Goal: Task Accomplishment & Management: Complete application form

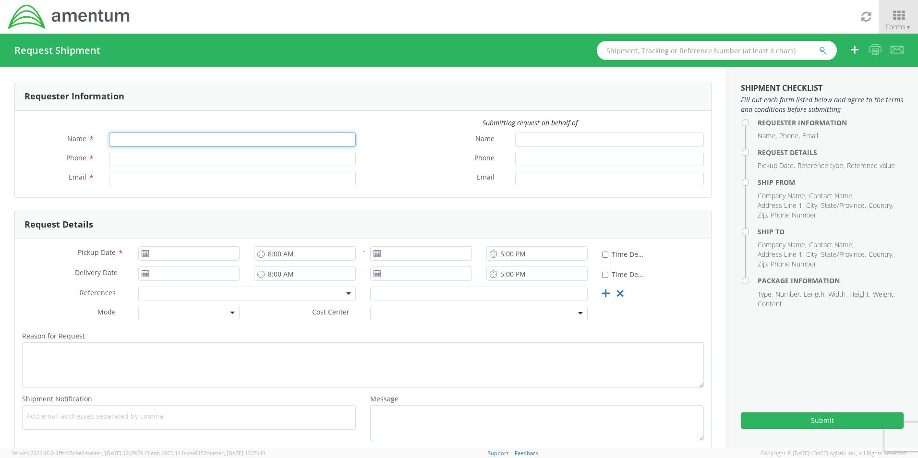
click at [141, 140] on input "Name *" at bounding box center [232, 139] width 247 height 14
type input "[PERSON_NAME]"
type input "7577782875"
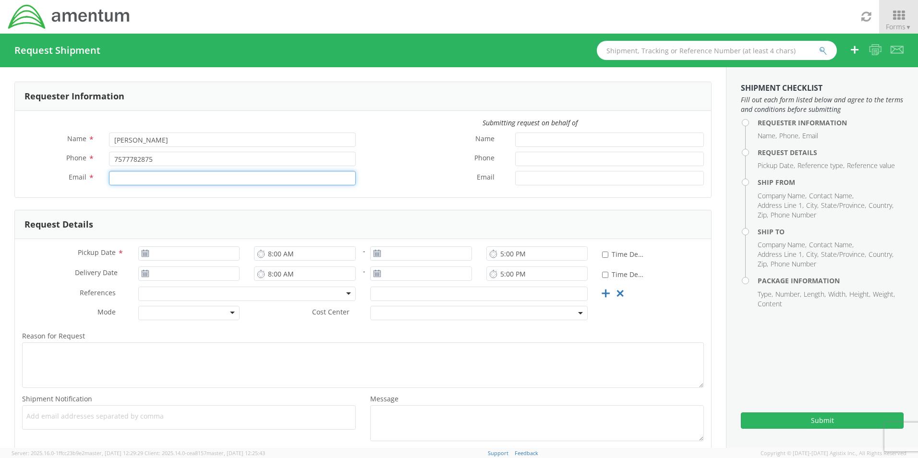
type input "[PERSON_NAME][EMAIL_ADDRESS][DOMAIN_NAME]"
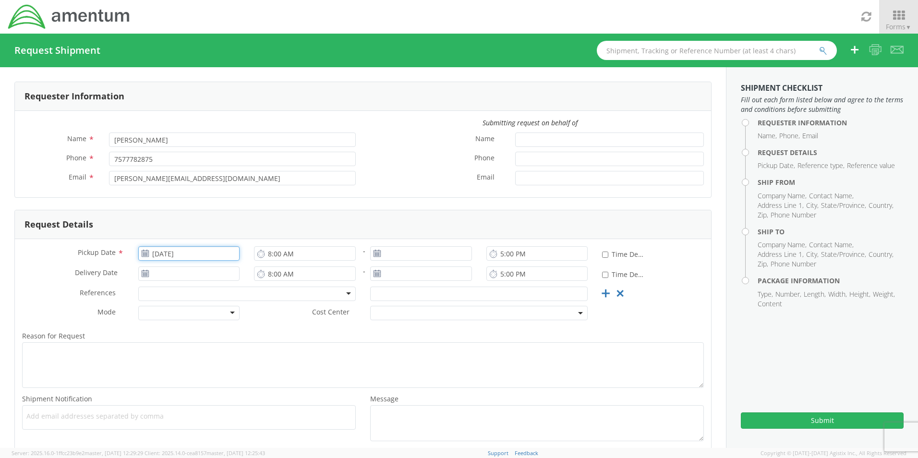
type input "[DATE]"
type input "SO# 38445 PO# 30255619"
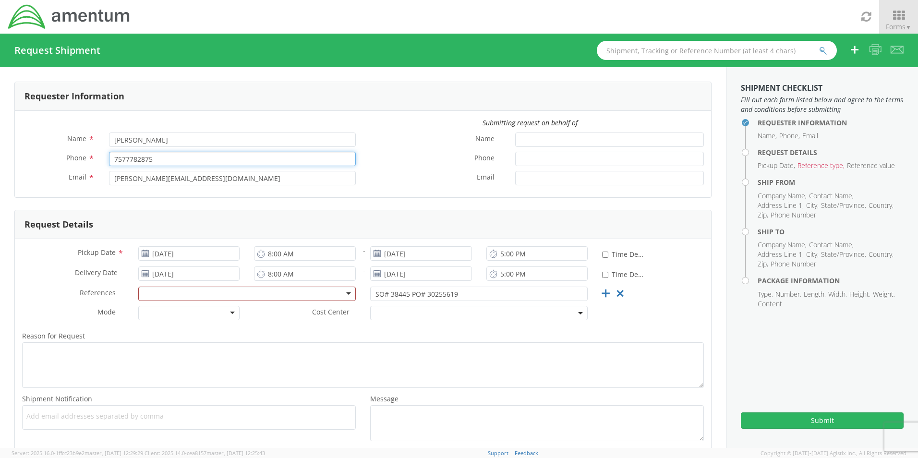
drag, startPoint x: 157, startPoint y: 162, endPoint x: 126, endPoint y: 163, distance: 31.2
click at [126, 163] on input "7577782875" at bounding box center [232, 159] width 247 height 14
type input "7578263570"
click at [380, 134] on label "Name *" at bounding box center [435, 138] width 145 height 12
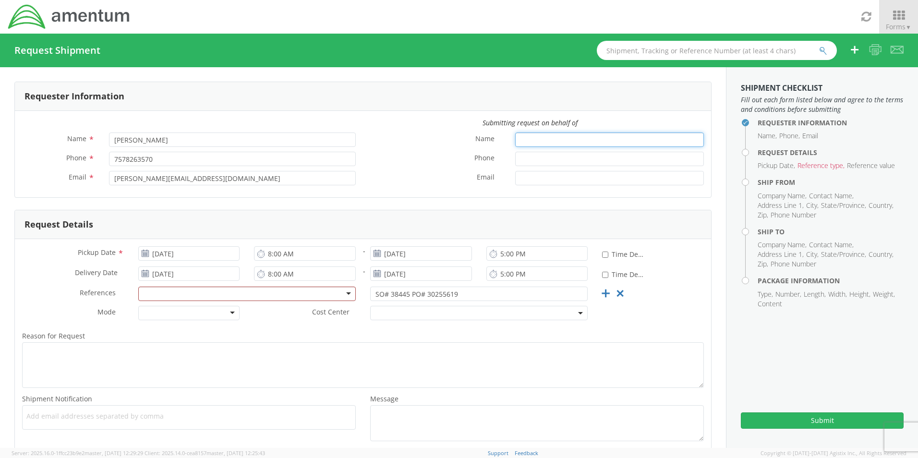
click at [515, 134] on input "Name *" at bounding box center [609, 139] width 189 height 14
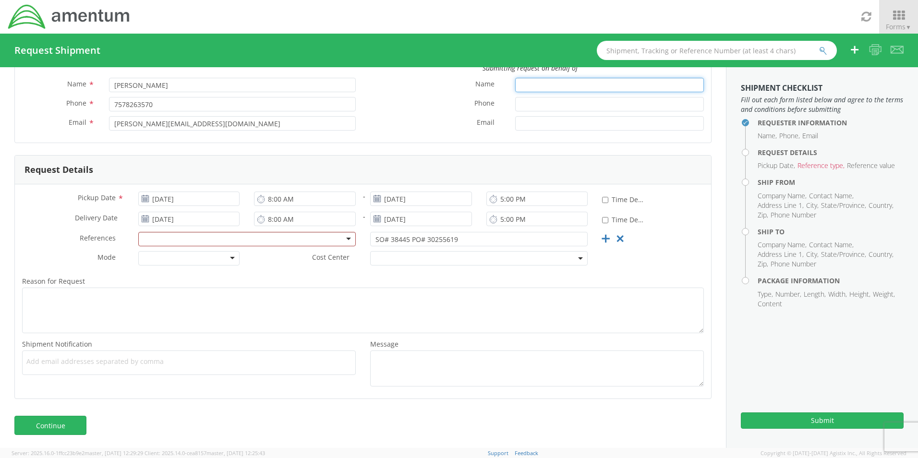
scroll to position [56, 0]
click at [146, 196] on icon at bounding box center [145, 197] width 8 height 8
click at [141, 200] on icon at bounding box center [145, 197] width 8 height 8
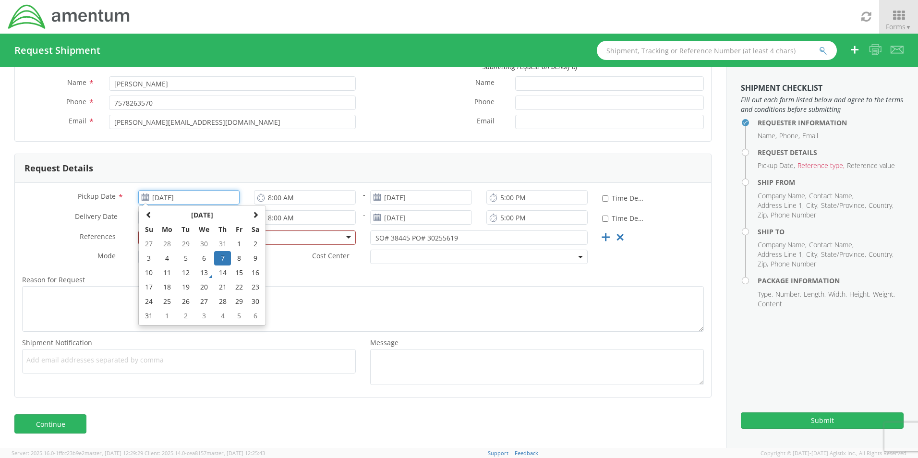
click at [167, 200] on input "[DATE]" at bounding box center [189, 197] width 102 height 14
click at [223, 273] on td "14" at bounding box center [222, 272] width 17 height 14
type input "[DATE]"
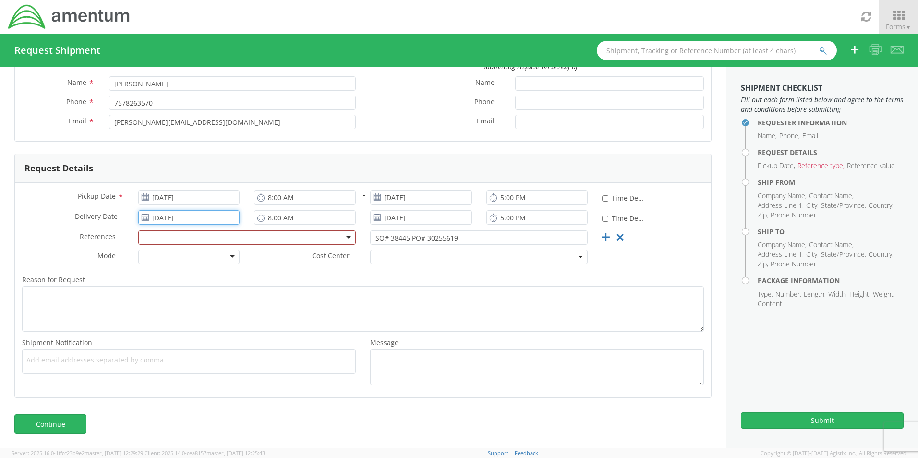
click at [168, 218] on input "[DATE]" at bounding box center [189, 217] width 102 height 14
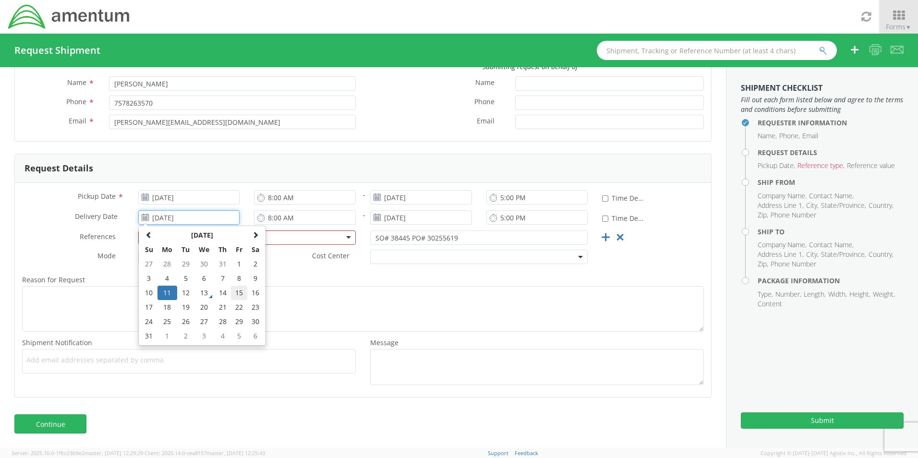
click at [235, 291] on td "15" at bounding box center [239, 293] width 16 height 14
type input "[DATE]"
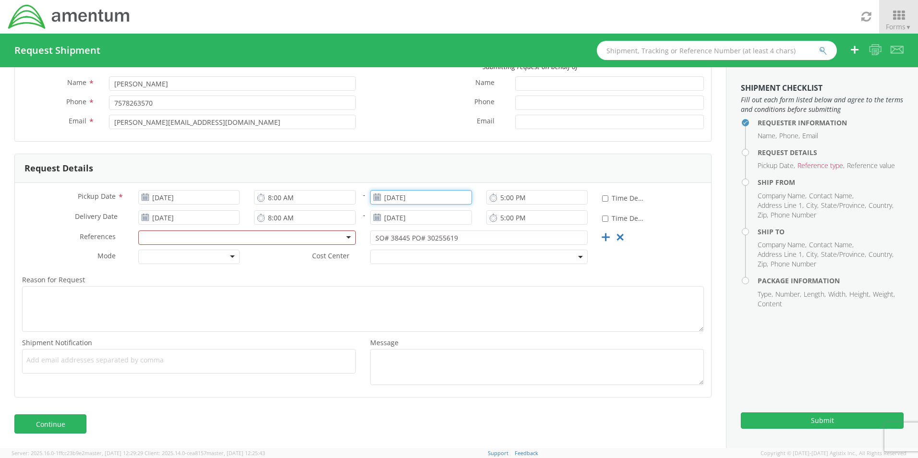
click at [396, 196] on input "[DATE]" at bounding box center [421, 197] width 102 height 14
click at [470, 274] on td "15" at bounding box center [471, 272] width 16 height 14
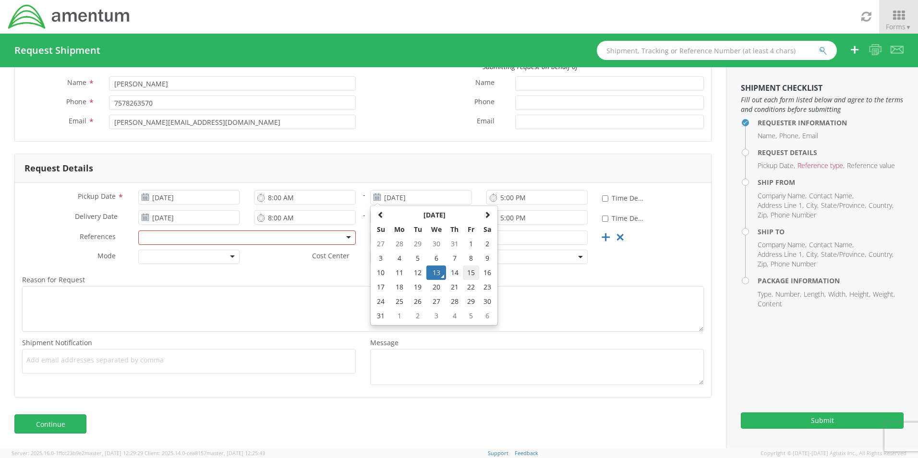
type input "[DATE]"
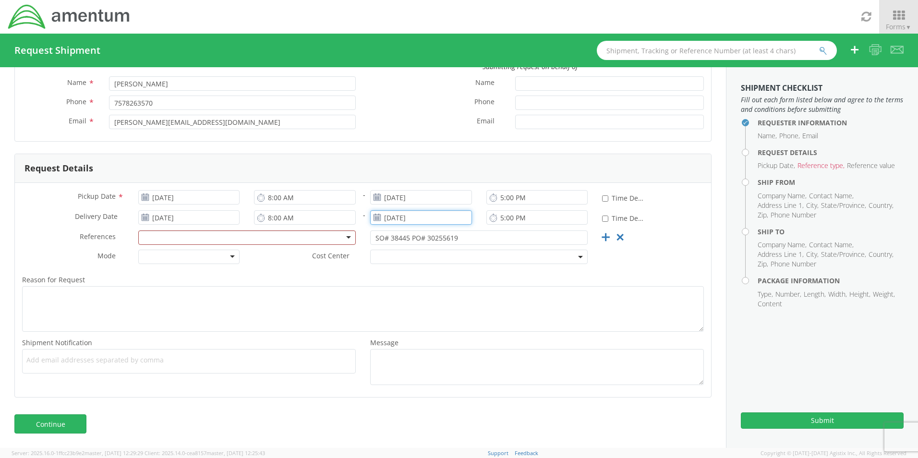
click at [418, 219] on input "[DATE]" at bounding box center [421, 217] width 102 height 14
click at [389, 305] on td "18" at bounding box center [399, 307] width 20 height 14
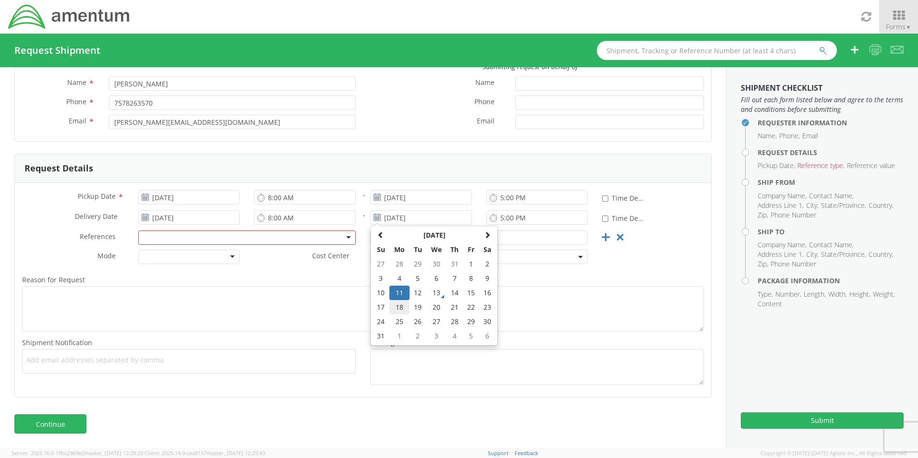
type input "[DATE]"
click at [424, 270] on div "Reason for Request * Shipment Notification * Add email addresses separated by c…" at bounding box center [363, 329] width 696 height 121
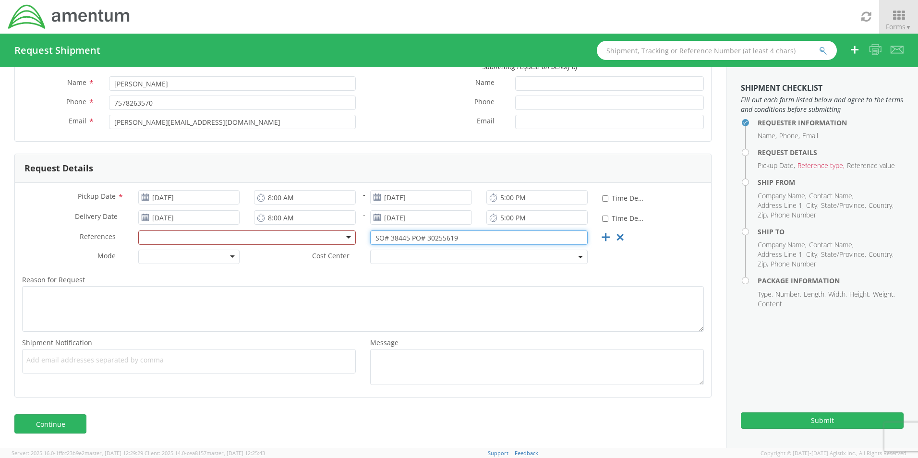
drag, startPoint x: 457, startPoint y: 238, endPoint x: 360, endPoint y: 244, distance: 97.1
click at [363, 244] on div "SO# 38445 PO# 30255619" at bounding box center [479, 237] width 232 height 14
click at [363, 247] on div at bounding box center [479, 239] width 232 height 19
click at [345, 236] on div at bounding box center [246, 237] width 217 height 14
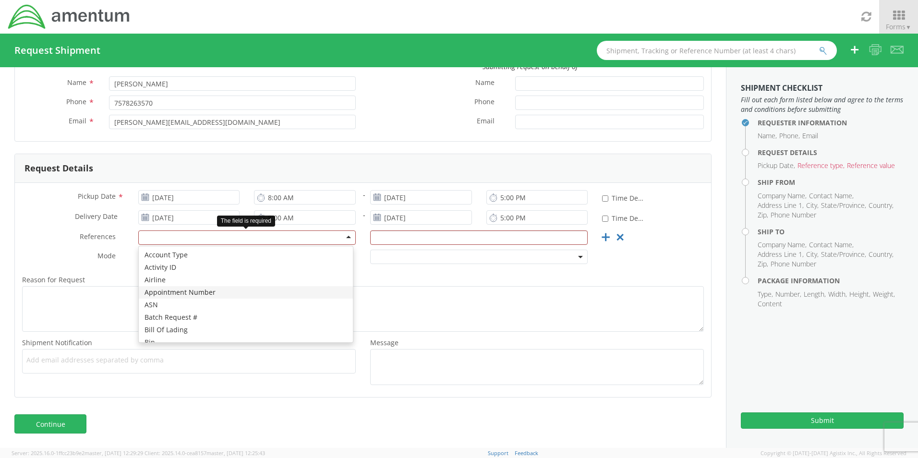
scroll to position [48, 0]
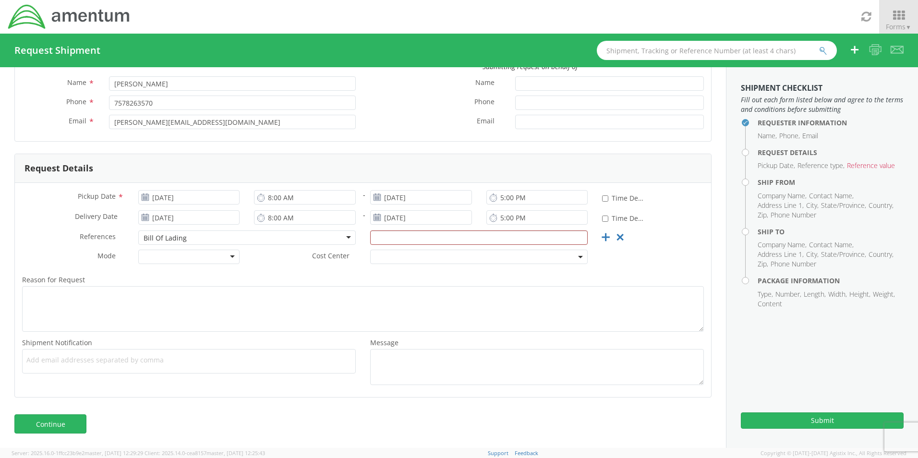
click at [313, 240] on div "Bill Of Lading" at bounding box center [246, 237] width 217 height 14
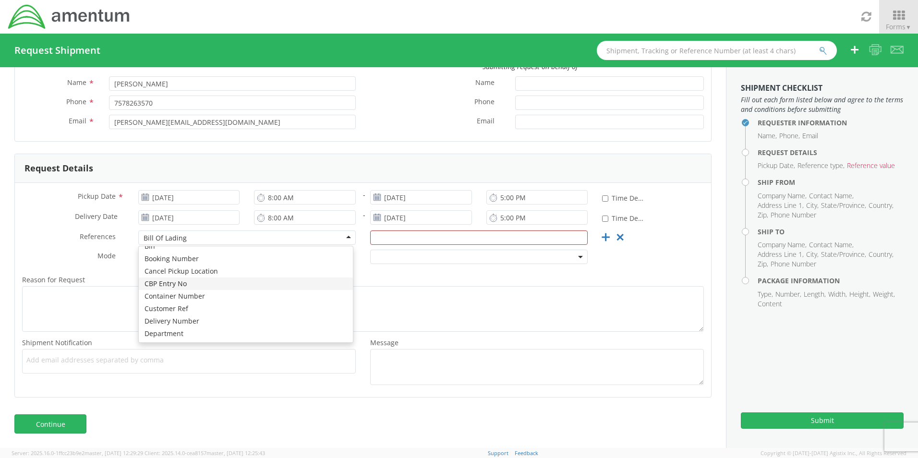
scroll to position [144, 0]
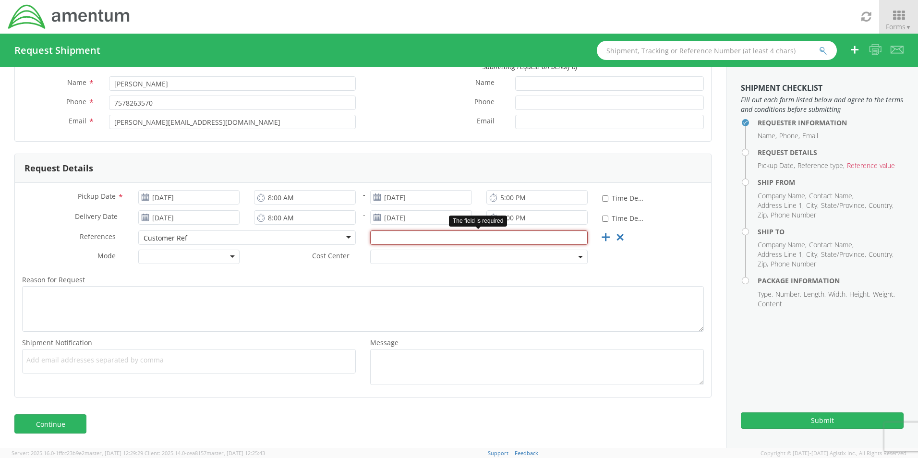
click at [400, 237] on input "text" at bounding box center [478, 237] width 217 height 14
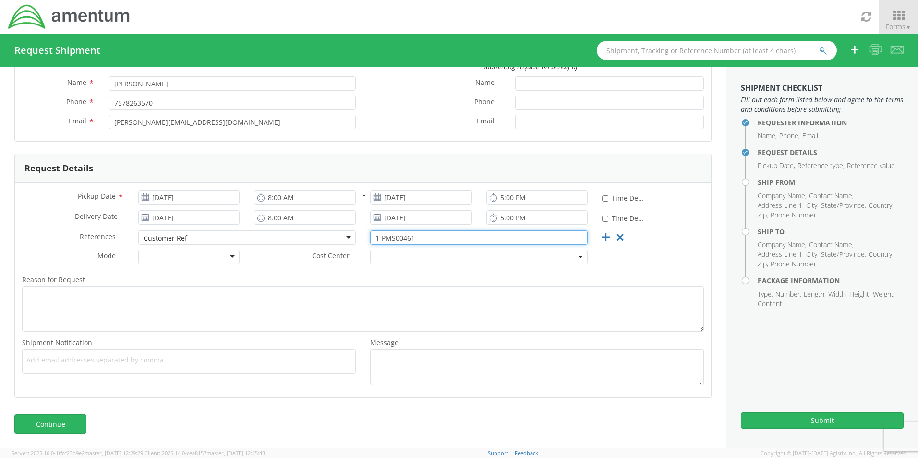
type input "1-PMS00461"
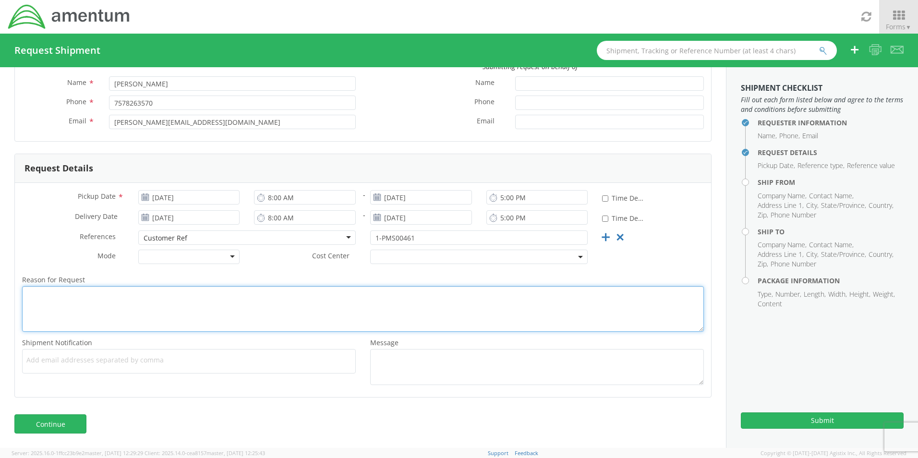
click at [251, 300] on textarea "Reason for Request *" at bounding box center [363, 309] width 682 height 46
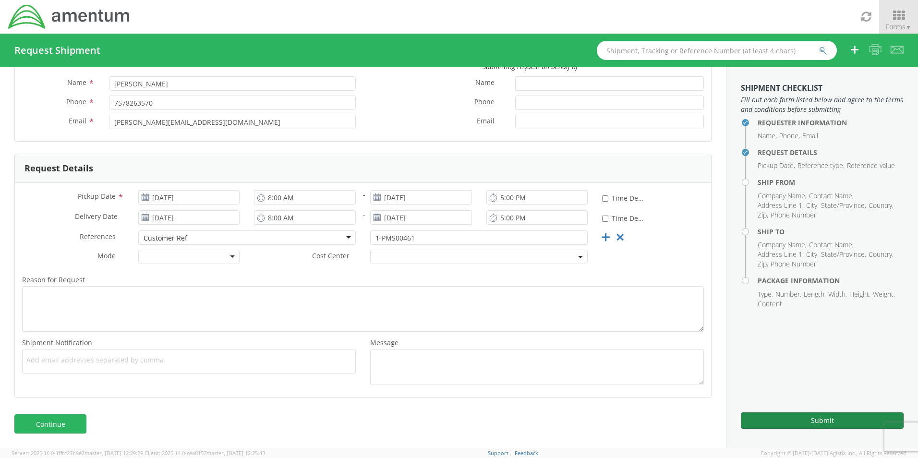
click at [795, 421] on button "Submit" at bounding box center [822, 420] width 163 height 16
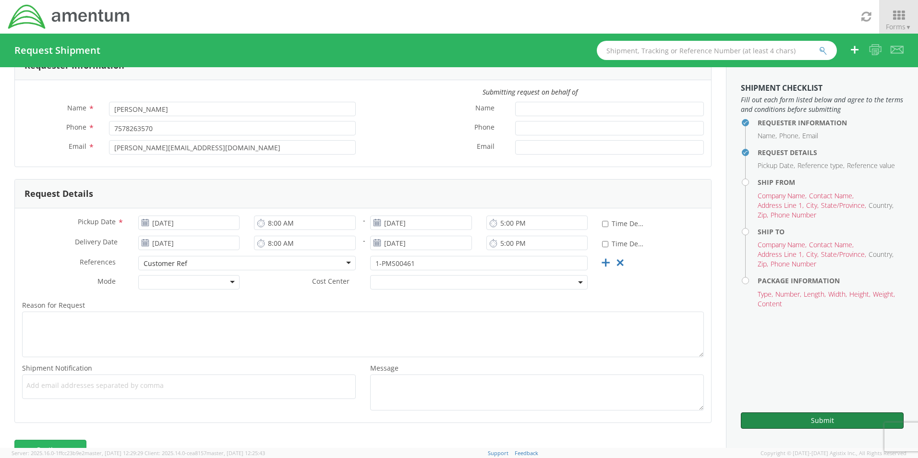
scroll to position [56, 0]
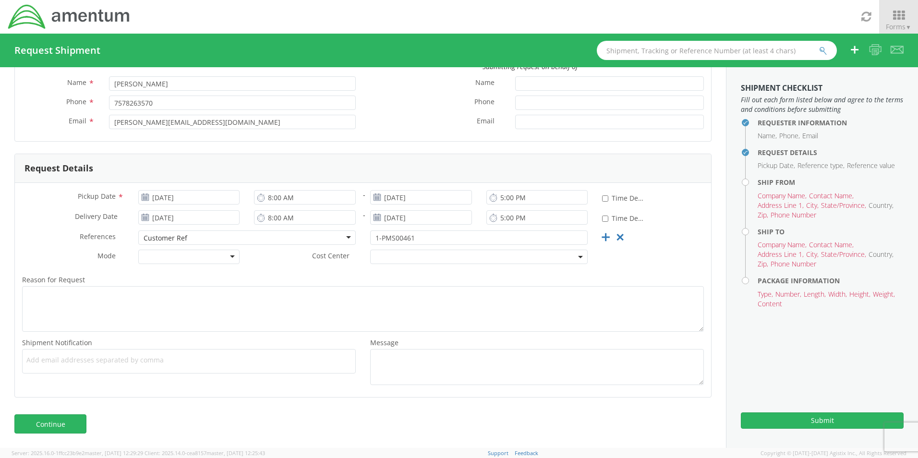
click at [63, 412] on div "Continue" at bounding box center [363, 428] width 726 height 38
click at [61, 420] on link "Continue" at bounding box center [50, 423] width 72 height 19
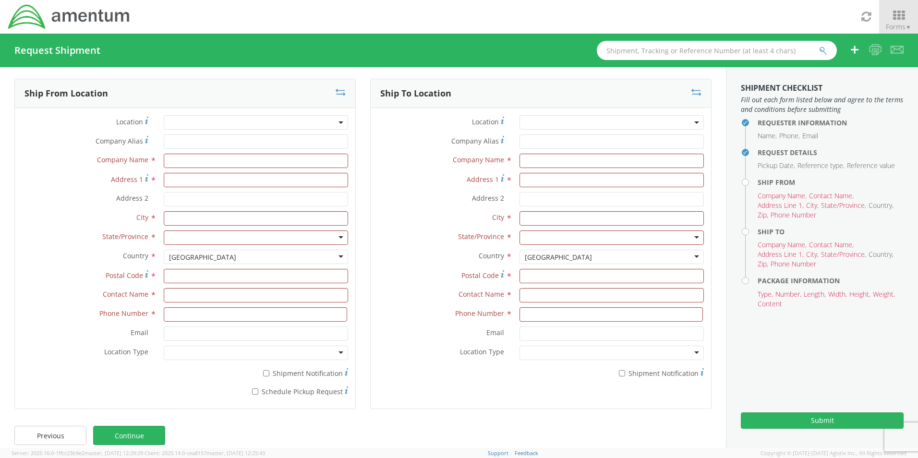
scroll to position [0, 0]
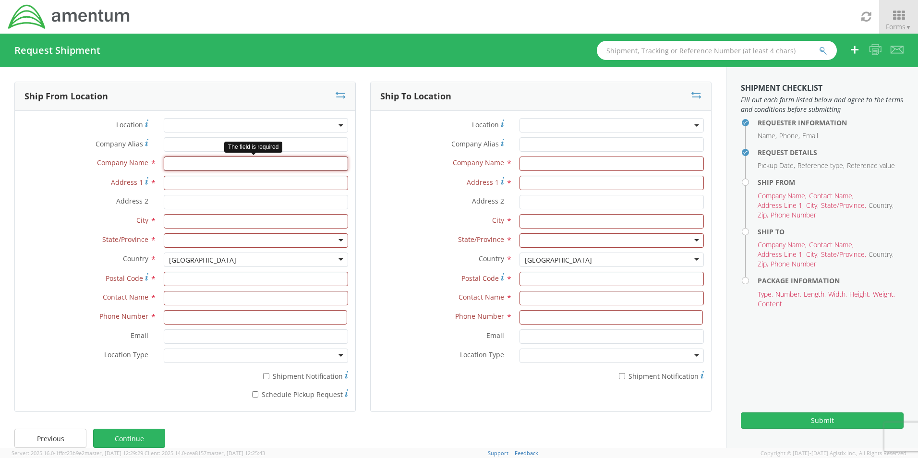
click at [263, 163] on input "text" at bounding box center [256, 163] width 184 height 14
click at [239, 145] on input "Company Alias *" at bounding box center [256, 144] width 184 height 14
type input "Distribution International"
drag, startPoint x: 196, startPoint y: 143, endPoint x: 185, endPoint y: 143, distance: 11.5
click at [185, 143] on input "Distribution International" at bounding box center [256, 144] width 184 height 14
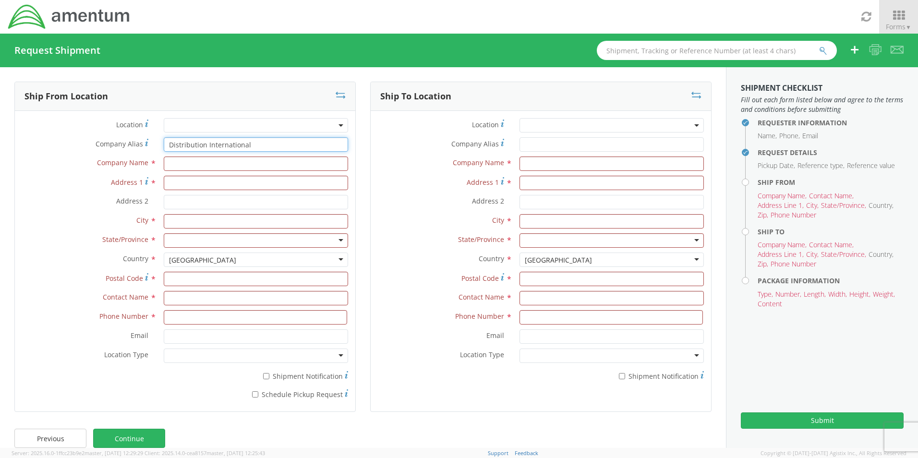
click at [257, 143] on input "Distribution International" at bounding box center [256, 144] width 184 height 14
click at [254, 146] on input "Distribution International" at bounding box center [256, 144] width 184 height 14
drag, startPoint x: 251, startPoint y: 145, endPoint x: 139, endPoint y: 142, distance: 111.9
click at [139, 142] on div "Company Alias Address short code to enable quick look up and auto-complete of a…" at bounding box center [185, 144] width 340 height 14
click at [186, 164] on input "text" at bounding box center [256, 163] width 184 height 14
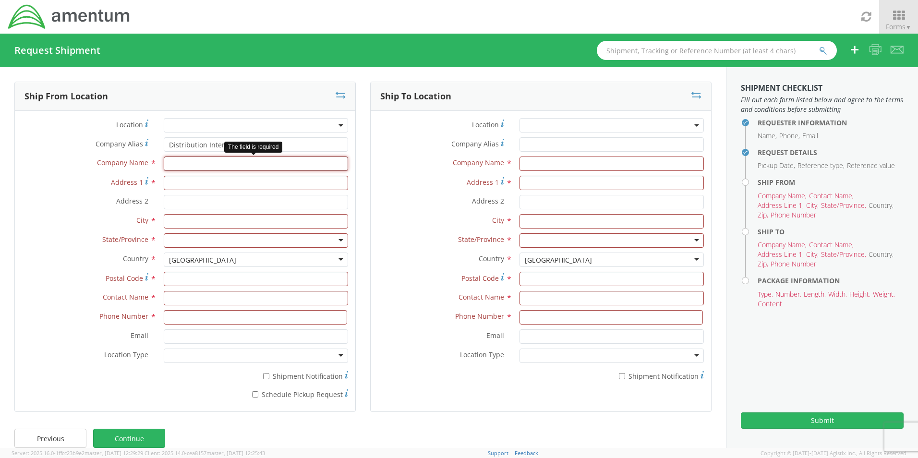
paste input "Distribution International"
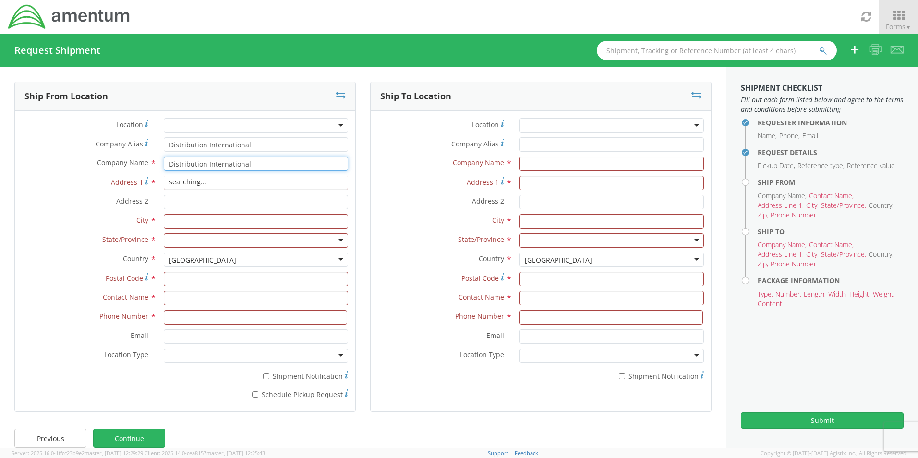
type input "Distribution International"
click at [170, 184] on input "Address 1 *" at bounding box center [256, 183] width 184 height 14
type input "603 Howmet Dr"
type input "[GEOGRAPHIC_DATA]"
click at [235, 239] on div at bounding box center [256, 240] width 184 height 14
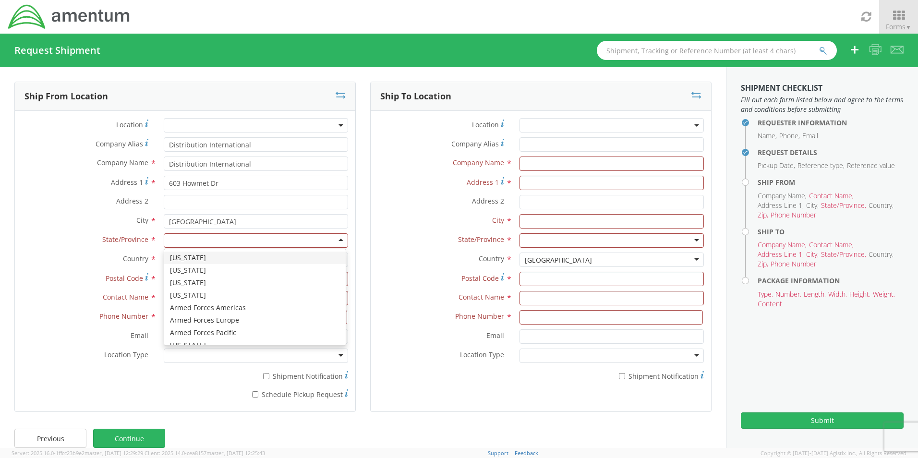
type input "v"
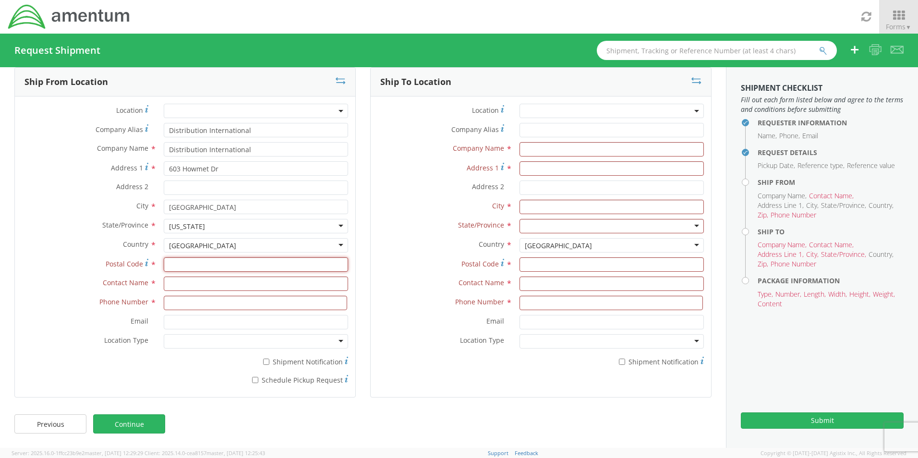
click at [220, 265] on input "Postal Code *" at bounding box center [256, 264] width 184 height 14
type input "23661"
click at [171, 280] on input "text" at bounding box center [256, 283] width 184 height 14
type input "[PERSON_NAME]"
type input "7577782875"
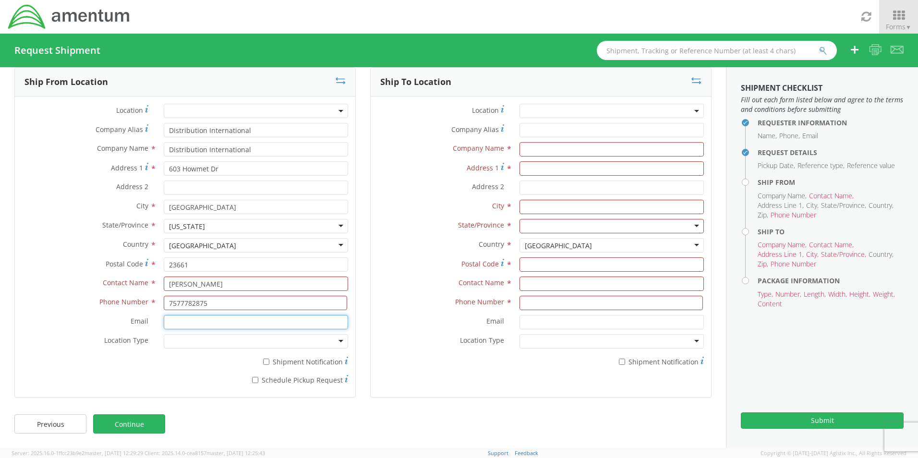
type input "[PERSON_NAME][EMAIL_ADDRESS][DOMAIN_NAME]"
type input "Distribution International"
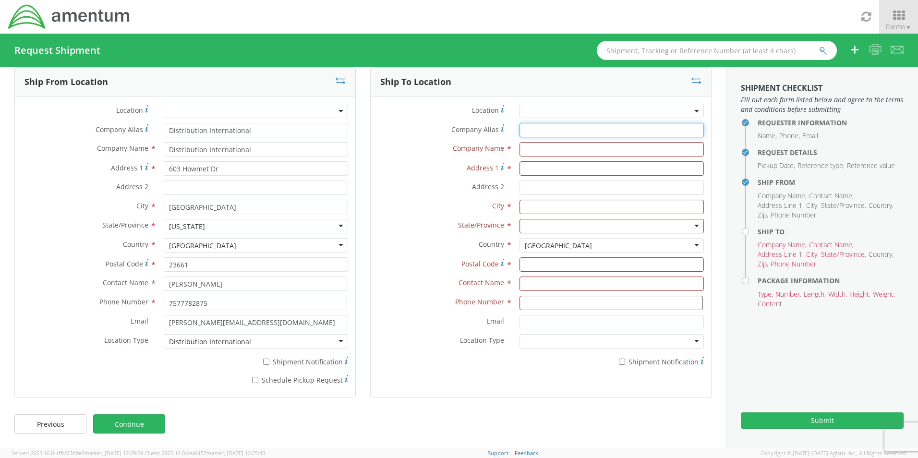
type input "Distribution International"
type input "[STREET_ADDRESS][PERSON_NAME]"
type input "[GEOGRAPHIC_DATA]"
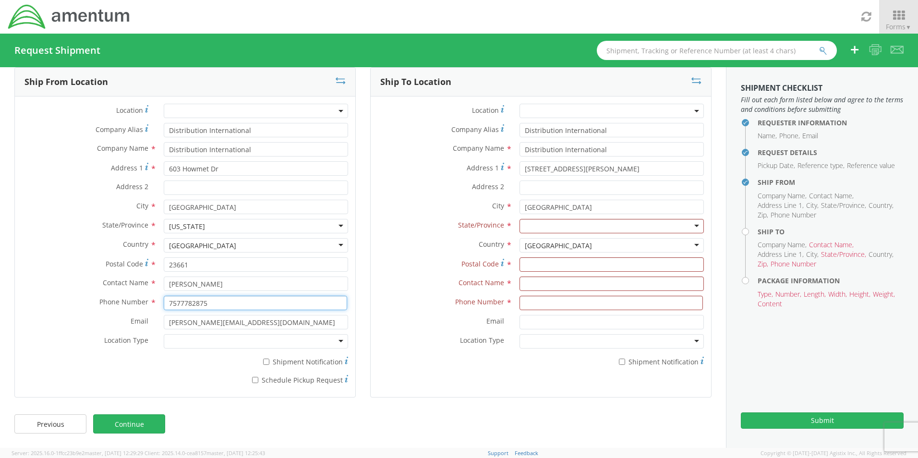
drag, startPoint x: 208, startPoint y: 303, endPoint x: 180, endPoint y: 307, distance: 28.6
click at [180, 307] on input "7577782875" at bounding box center [255, 303] width 183 height 14
type input "7578263570"
click at [415, 142] on div "Company Alias * Distribution International" at bounding box center [541, 132] width 340 height 19
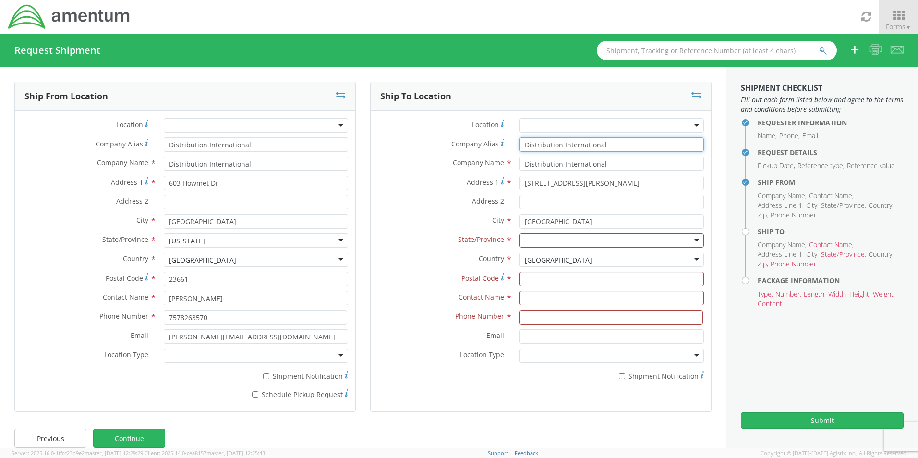
drag, startPoint x: 631, startPoint y: 148, endPoint x: 513, endPoint y: 149, distance: 118.1
click at [513, 149] on div "Distribution International" at bounding box center [611, 144] width 199 height 14
paste input "Amentum Services Inc."
type input "Amentum Services Inc."
click at [404, 170] on div "Company Name * Distribution International searching..." at bounding box center [541, 163] width 340 height 14
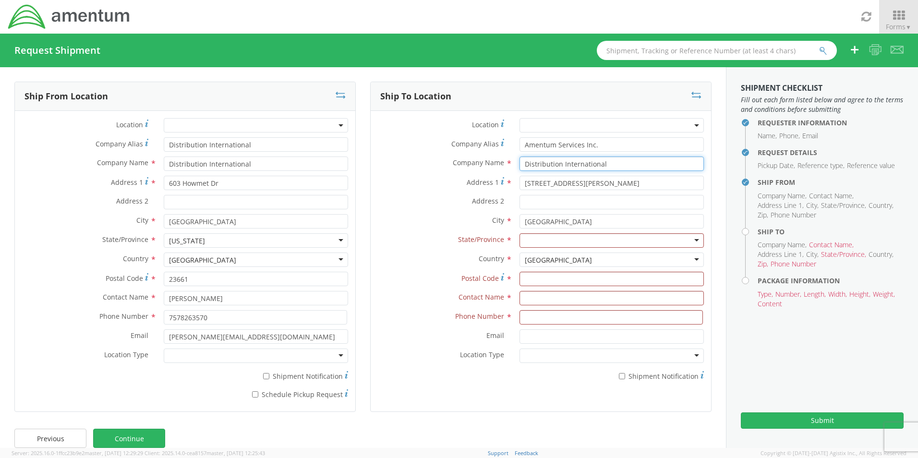
drag, startPoint x: 612, startPoint y: 160, endPoint x: 397, endPoint y: 158, distance: 214.1
click at [397, 158] on div "Company Name * Distribution International searching..." at bounding box center [541, 163] width 340 height 14
paste input "Amentum Services Inc."
type input "Amentum Services Inc."
click at [420, 197] on label "Address 2 *" at bounding box center [442, 201] width 142 height 12
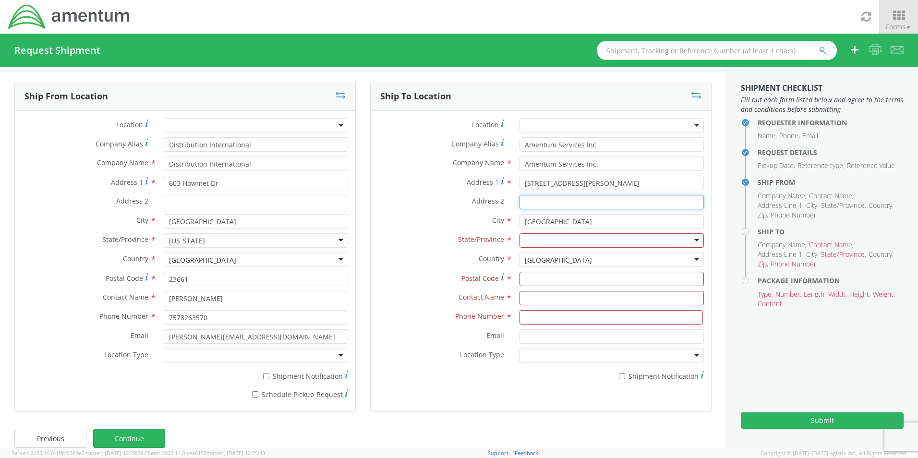
click at [519, 197] on input "Address 2 *" at bounding box center [611, 202] width 184 height 14
drag, startPoint x: 629, startPoint y: 187, endPoint x: 488, endPoint y: 178, distance: 140.9
click at [488, 178] on div "Address 1 For cross streets use street names with '&' or 'and' in between. For …" at bounding box center [541, 183] width 340 height 14
type input "[STREET_ADDRESS]"
drag, startPoint x: 582, startPoint y: 225, endPoint x: 411, endPoint y: 199, distance: 172.8
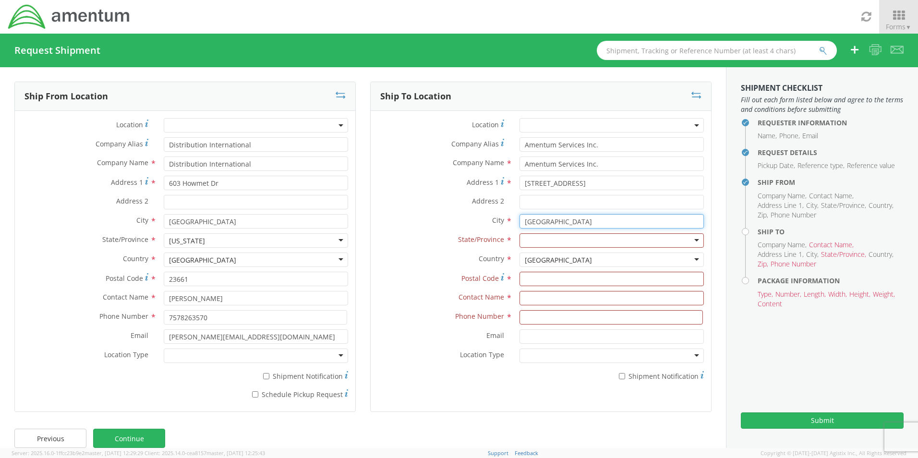
click at [411, 199] on div "Location * Company Alias * Amentum Services Inc. Company Name * Amentum Service…" at bounding box center [541, 252] width 340 height 268
type input "[GEOGRAPHIC_DATA]"
click at [594, 240] on div at bounding box center [611, 240] width 184 height 14
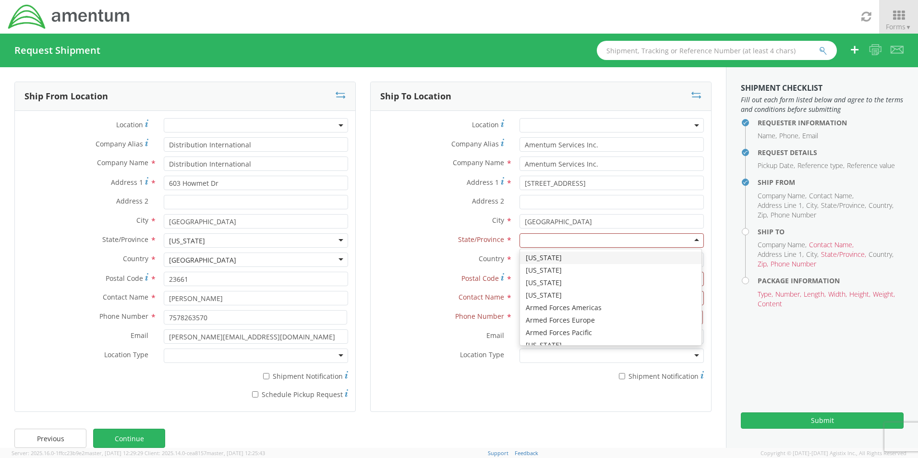
type input "v"
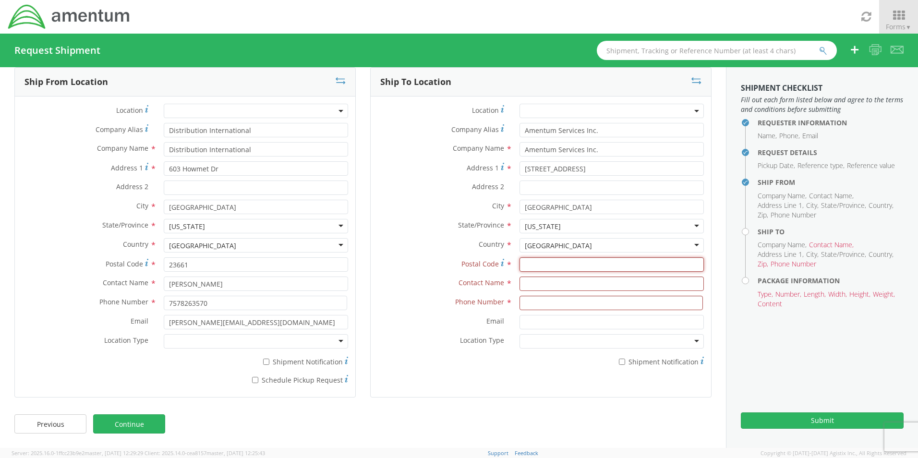
click at [575, 261] on input "Postal Code *" at bounding box center [611, 264] width 184 height 14
type input "22407"
click at [529, 287] on input "text" at bounding box center [611, 283] width 184 height 14
type input "[PERSON_NAME]"
type input "7578173837"
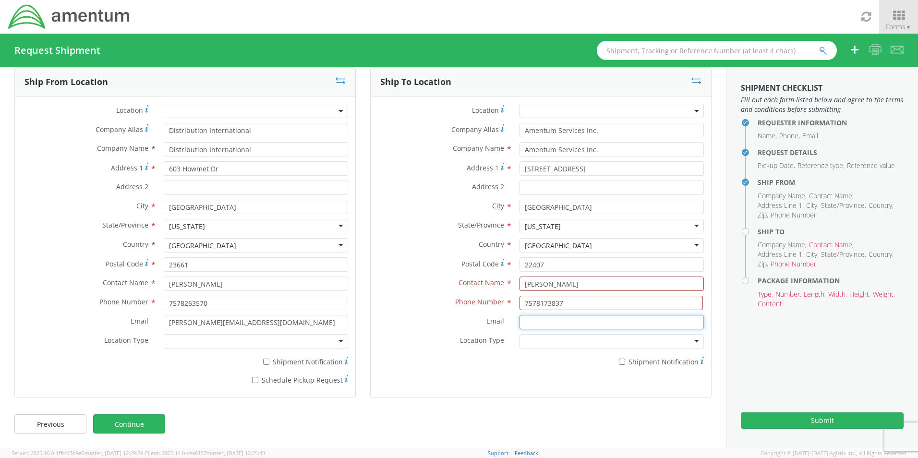
type input "[PERSON_NAME][EMAIL_ADDRESS][PERSON_NAME][DOMAIN_NAME]"
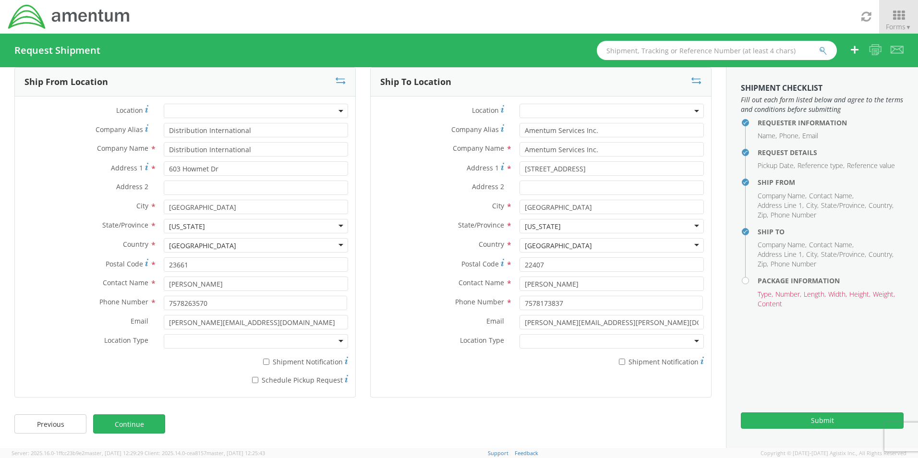
click at [441, 266] on label "Postal Code *" at bounding box center [442, 263] width 142 height 13
click at [519, 266] on input "22407" at bounding box center [611, 264] width 184 height 14
click at [435, 163] on label "Address 1 *" at bounding box center [442, 167] width 142 height 13
click at [519, 163] on input "[STREET_ADDRESS]" at bounding box center [611, 168] width 184 height 14
click at [137, 420] on link "Continue" at bounding box center [129, 423] width 72 height 19
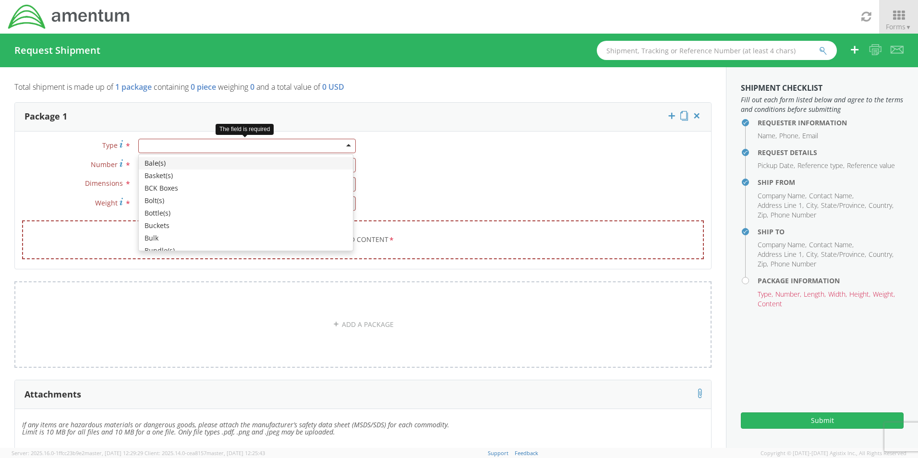
click at [232, 147] on div at bounding box center [246, 146] width 217 height 14
type input "s"
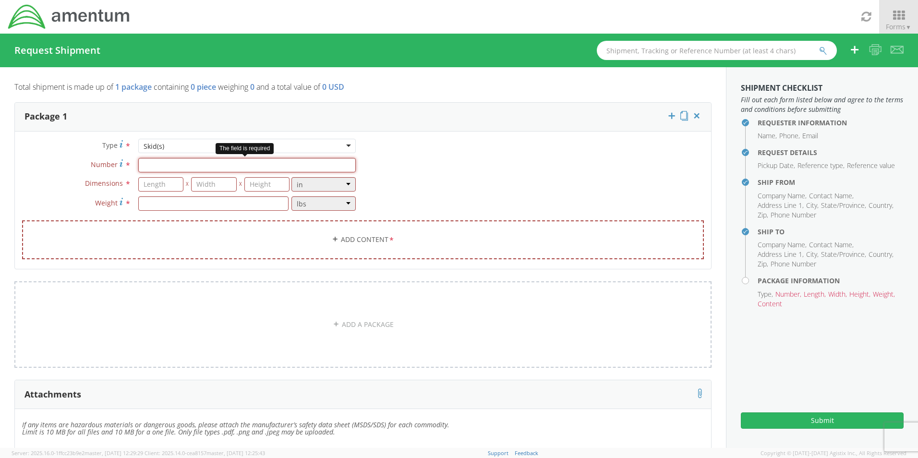
click at [210, 164] on input "Number *" at bounding box center [246, 165] width 217 height 14
type input "1"
click at [166, 187] on input "number" at bounding box center [161, 184] width 46 height 14
click at [146, 184] on input "number" at bounding box center [161, 184] width 46 height 14
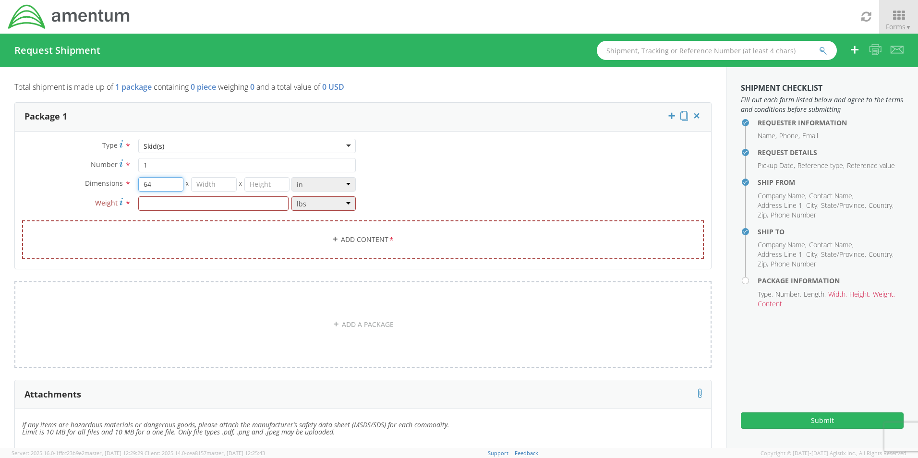
type input "64"
type input "48"
type input "52"
click at [198, 205] on input "number" at bounding box center [213, 203] width 150 height 14
type input "1000"
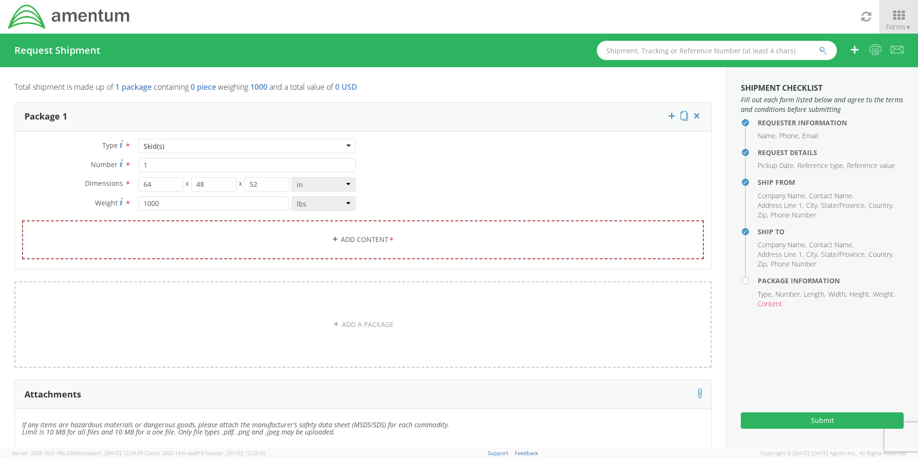
click at [387, 150] on div "Type * Skid(s) Skid(s) Bale(s) Basket(s) BCK Boxes Bolt(s) Bottle(s) Buckets Bu…" at bounding box center [363, 205] width 696 height 132
click at [380, 240] on link "Add Content *" at bounding box center [363, 239] width 682 height 39
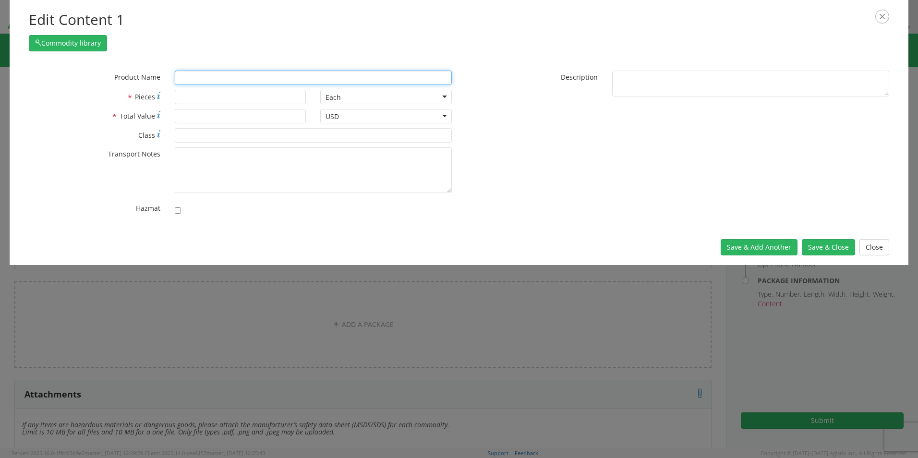
click at [226, 79] on input "text" at bounding box center [313, 78] width 277 height 14
type input "Temp Mat"
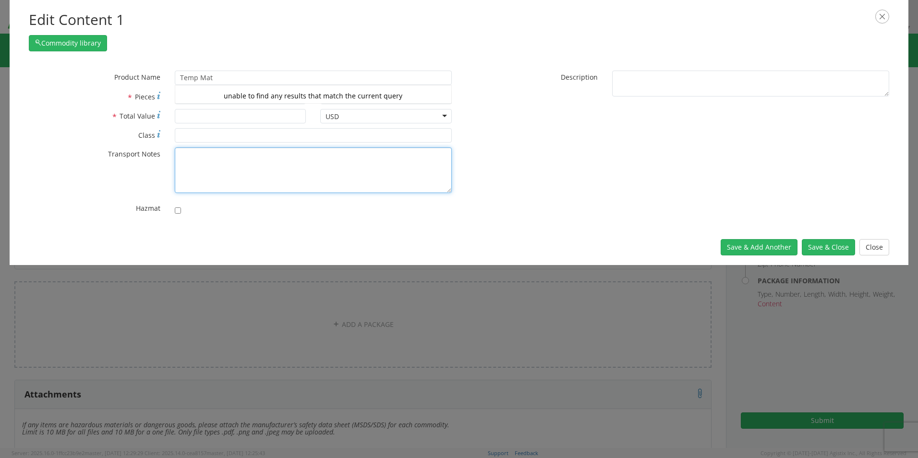
click at [230, 178] on textarea "* Transport Notes" at bounding box center [313, 170] width 277 height 46
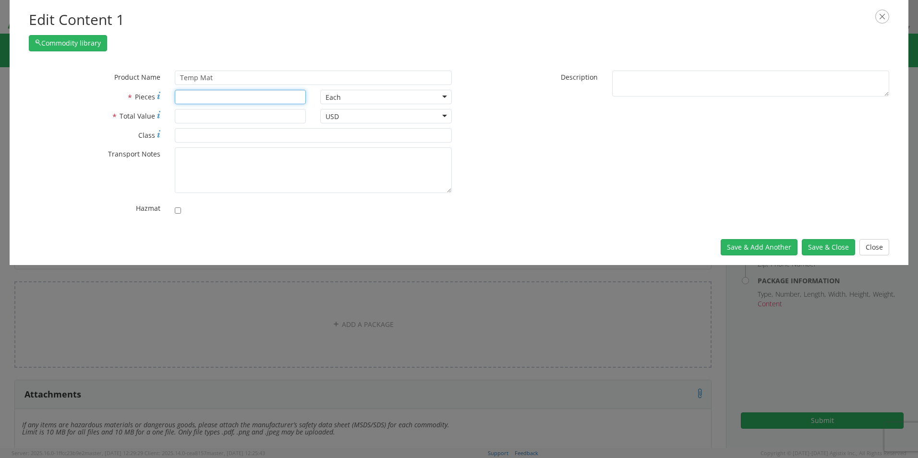
click at [243, 99] on input "* Pieces" at bounding box center [241, 97] width 132 height 14
type input "4"
click at [235, 115] on input "* Total Value" at bounding box center [241, 116] width 132 height 14
type input "1500"
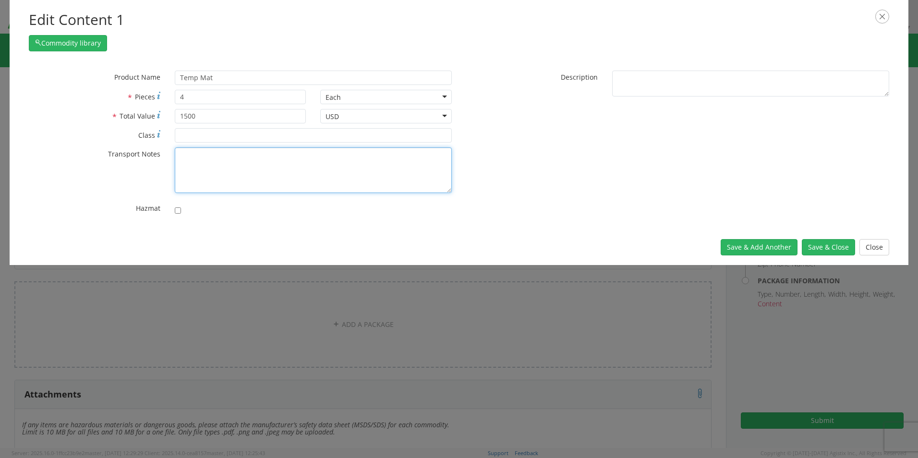
click at [255, 163] on textarea "* Transport Notes" at bounding box center [313, 170] width 277 height 46
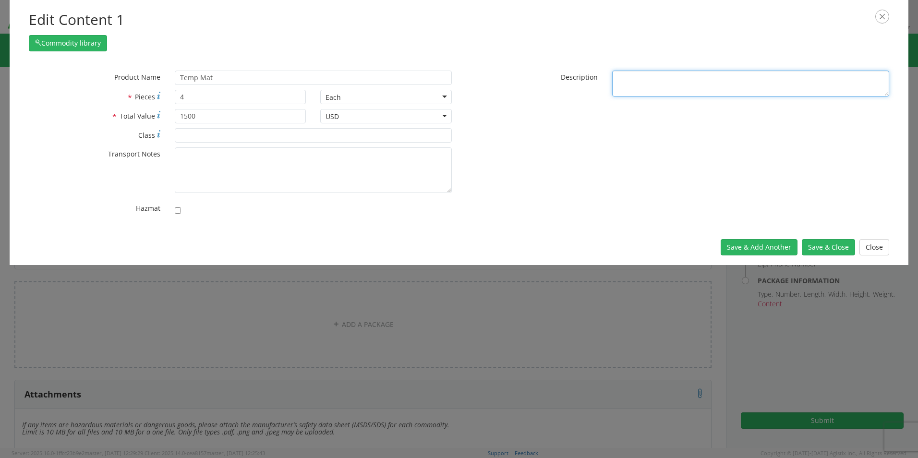
click at [645, 77] on textarea "* Description" at bounding box center [750, 84] width 277 height 26
type textarea "Fiberglass Temp Mat"
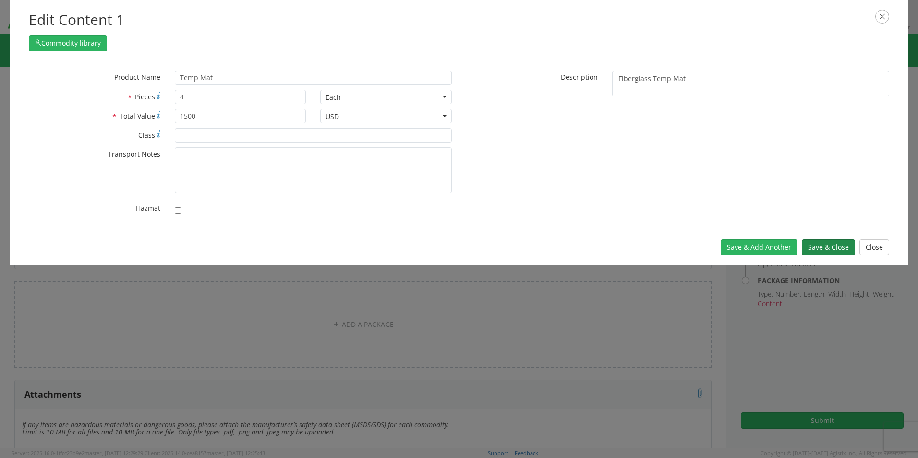
click at [815, 247] on button "Save & Close" at bounding box center [828, 247] width 53 height 16
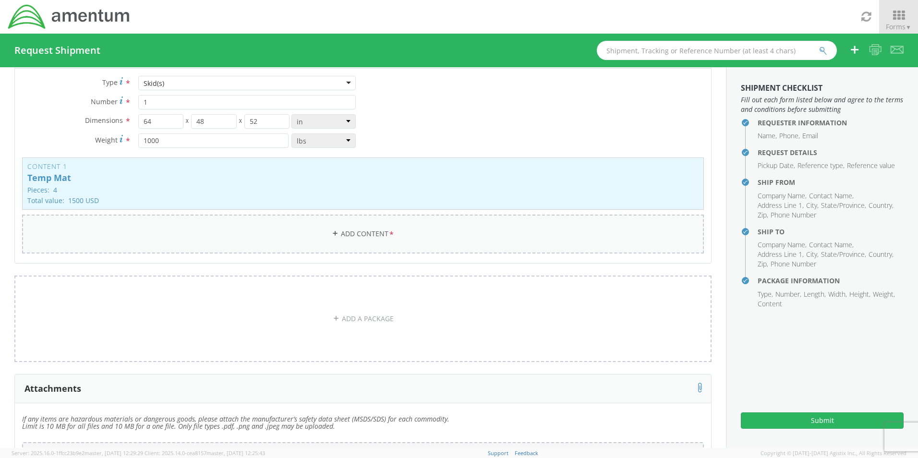
scroll to position [48, 0]
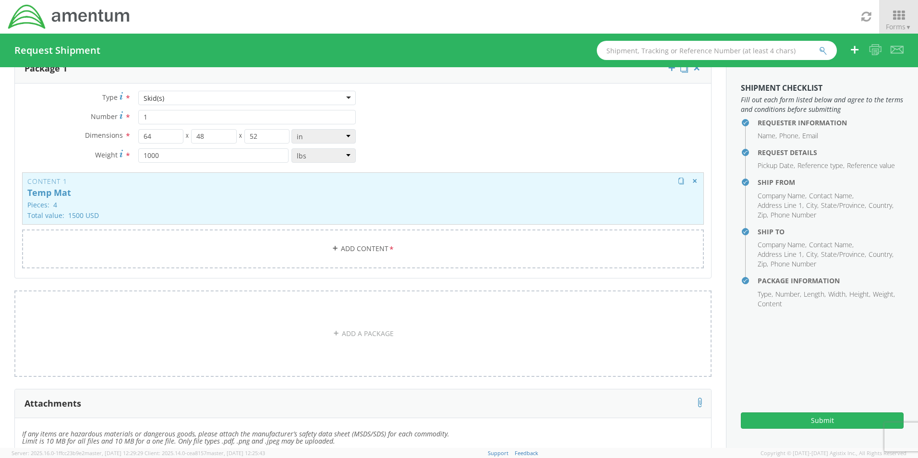
click at [372, 204] on p "Pieces: 4" at bounding box center [362, 204] width 671 height 7
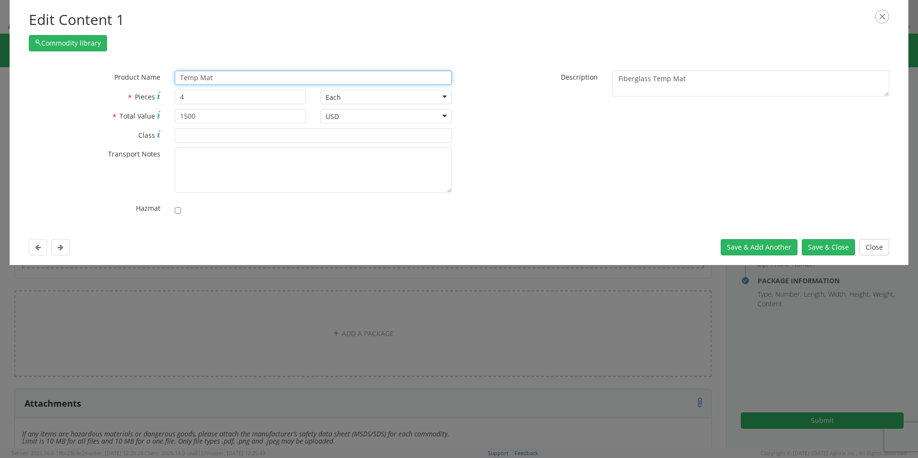
drag, startPoint x: 220, startPoint y: 78, endPoint x: 82, endPoint y: 82, distance: 138.8
click at [82, 83] on div "* Product Name Temp Mat unable to find any results that match the current query" at bounding box center [240, 78] width 437 height 14
type input "Insulation Blanket"
type input "Insulation Blanket,CABIN,AIRCRAF"
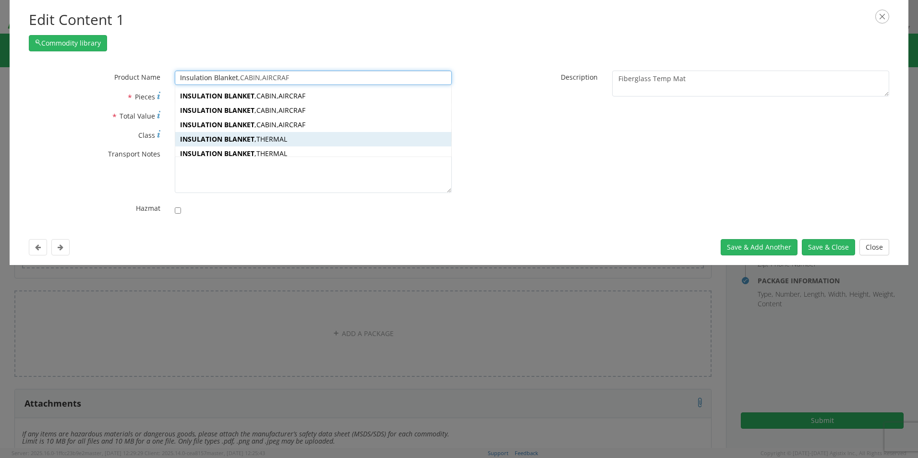
click at [296, 143] on div "INSULATION BLANKET ,THERMAL" at bounding box center [313, 139] width 276 height 14
type input "INSULATION BLANKET,THERMAL"
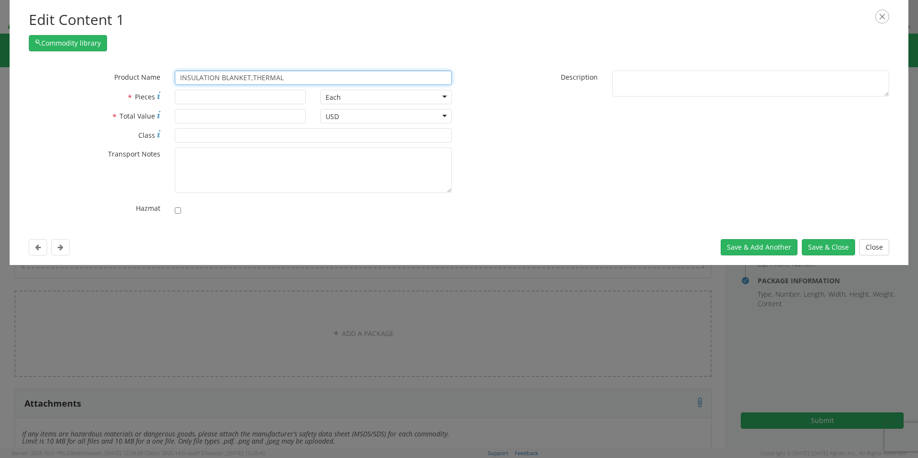
type input "INSULATION BLANKET,THERMAL"
click at [257, 91] on input "* Pieces" at bounding box center [241, 97] width 132 height 14
type input "4"
click at [202, 118] on input "* Total Value" at bounding box center [241, 116] width 132 height 14
type input "1500"
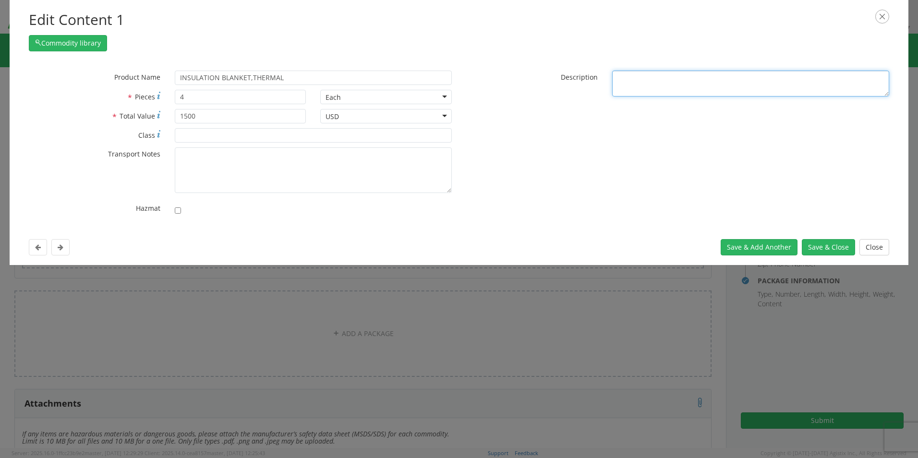
click at [656, 76] on textarea "* Description" at bounding box center [750, 84] width 277 height 26
type textarea "Fiberglass Temp Mat"
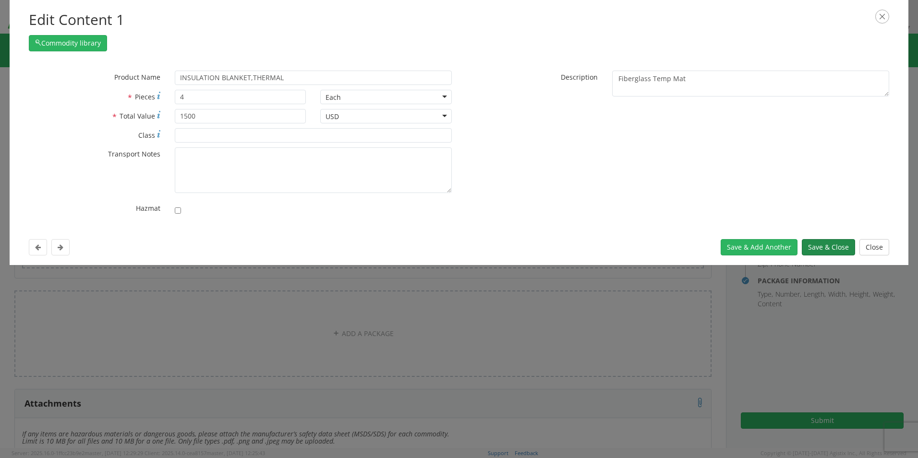
click at [827, 247] on button "Save & Close" at bounding box center [828, 247] width 53 height 16
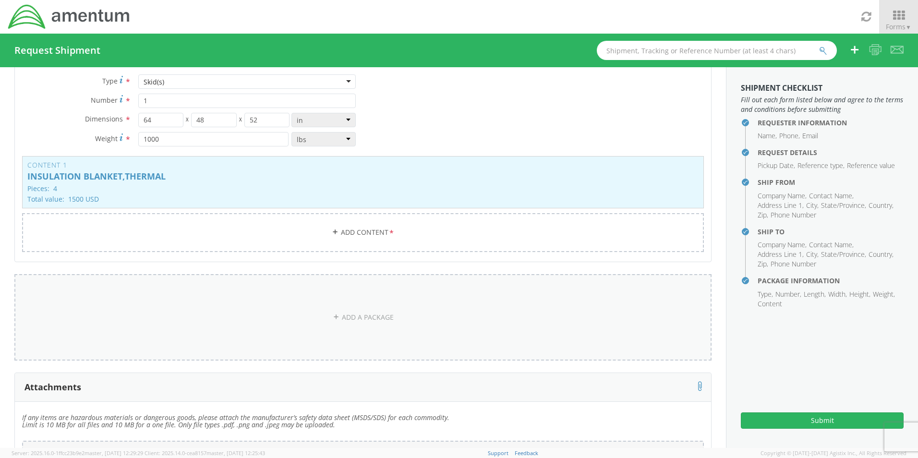
scroll to position [0, 0]
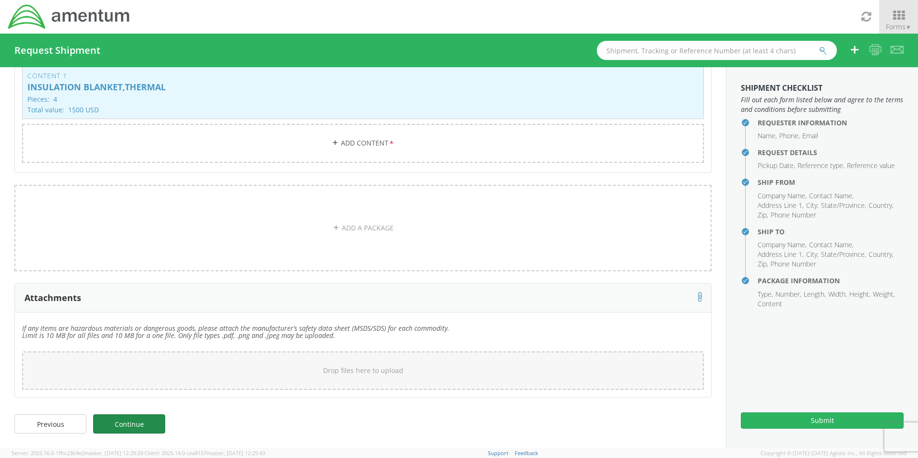
click at [156, 420] on link "Continue" at bounding box center [129, 423] width 72 height 19
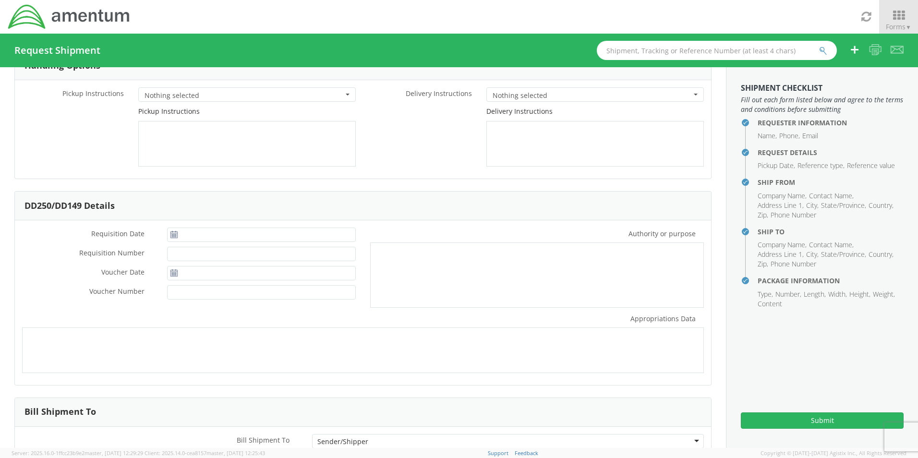
scroll to position [94, 0]
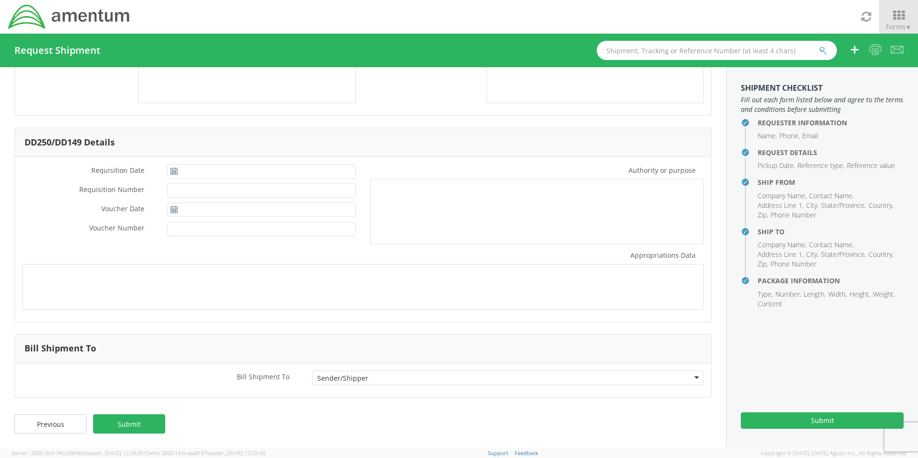
click at [381, 381] on div "Sender/Shipper" at bounding box center [508, 378] width 392 height 14
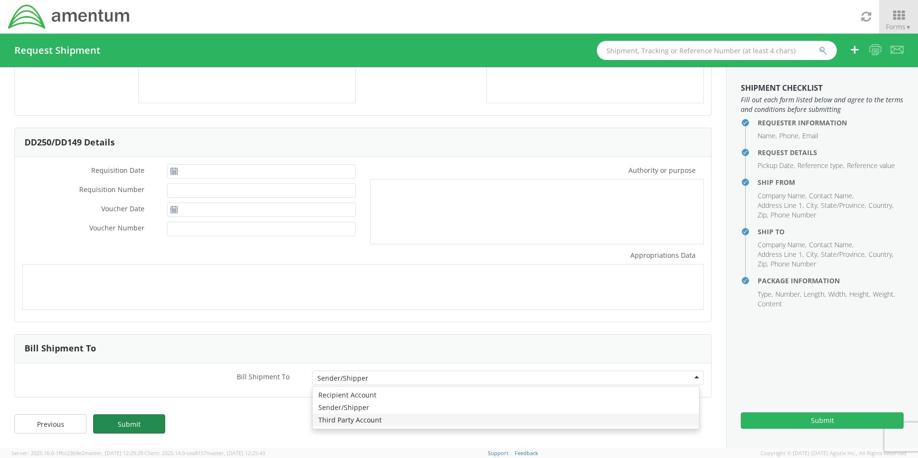
click at [145, 419] on link "Submit" at bounding box center [129, 423] width 72 height 19
